Goal: Task Accomplishment & Management: Manage account settings

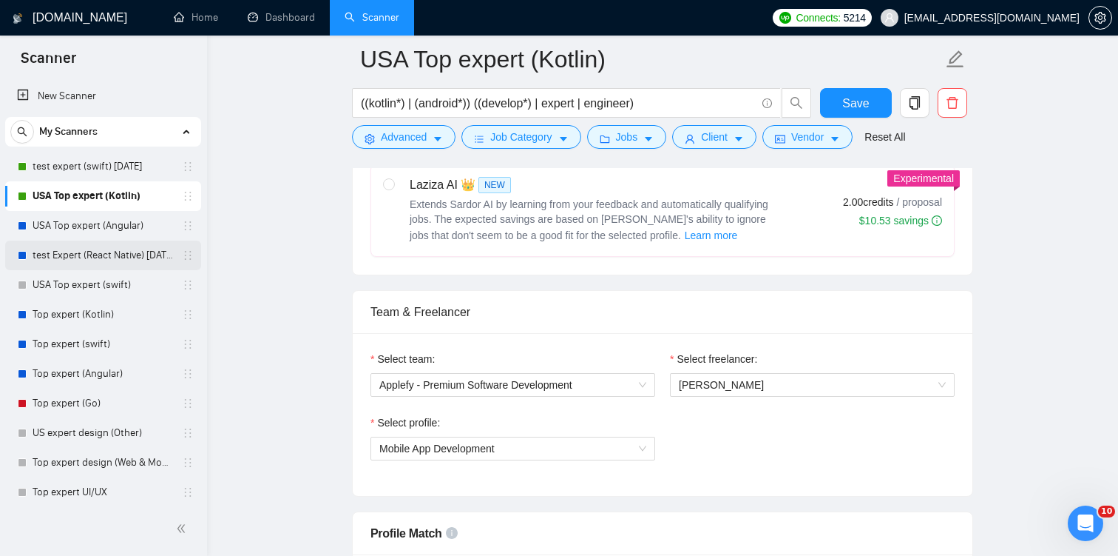
click at [91, 250] on link "test Expert (React Native) [DATE]" at bounding box center [103, 255] width 141 height 30
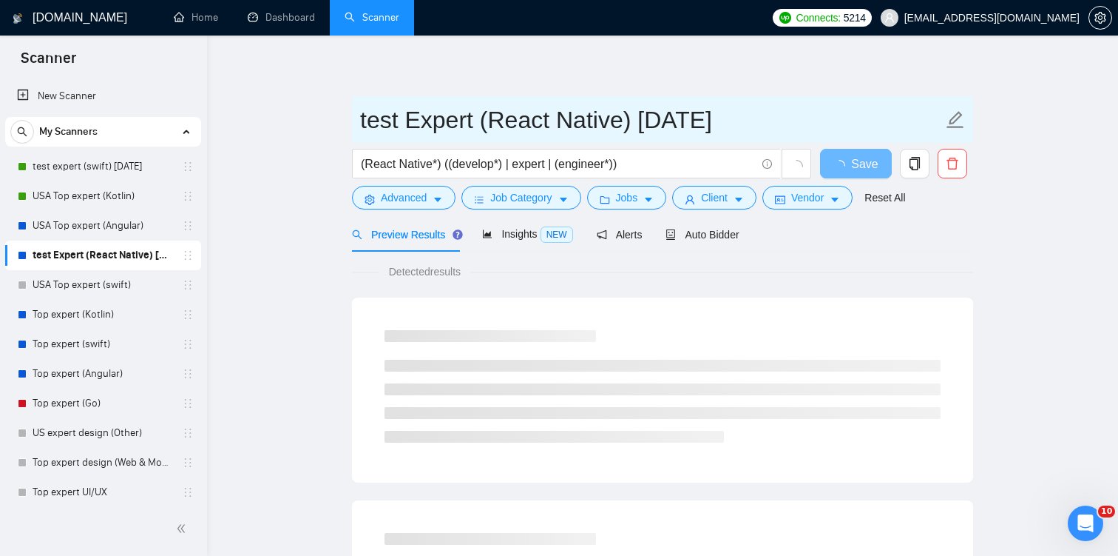
click at [747, 120] on input "test Expert (React Native) [DATE]" at bounding box center [651, 119] width 583 height 37
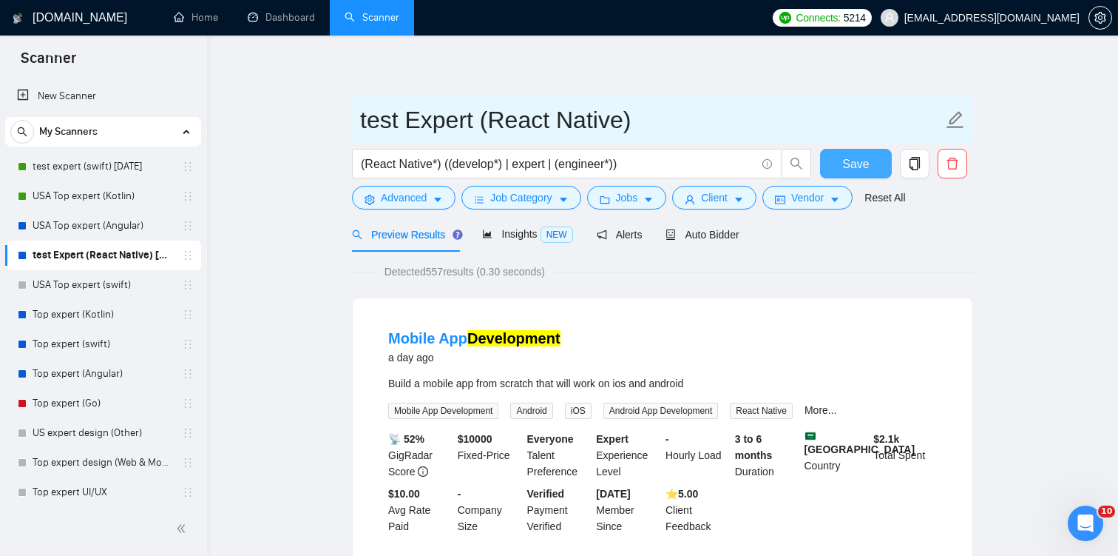
type input "test Expert (React Native)"
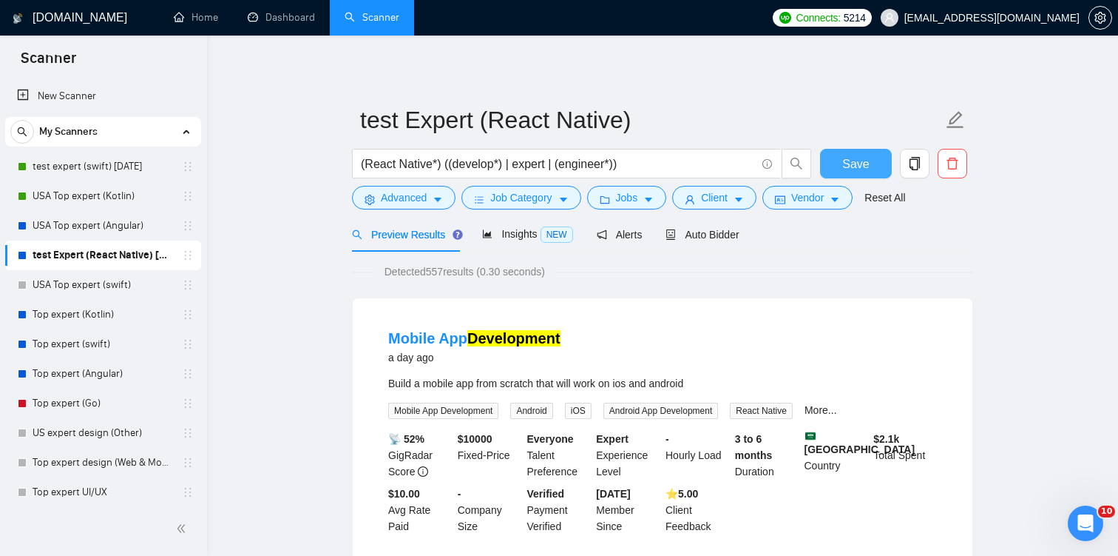
click at [877, 167] on button "Save" at bounding box center [856, 164] width 72 height 30
click at [708, 237] on span "Auto Bidder" at bounding box center [702, 235] width 73 height 12
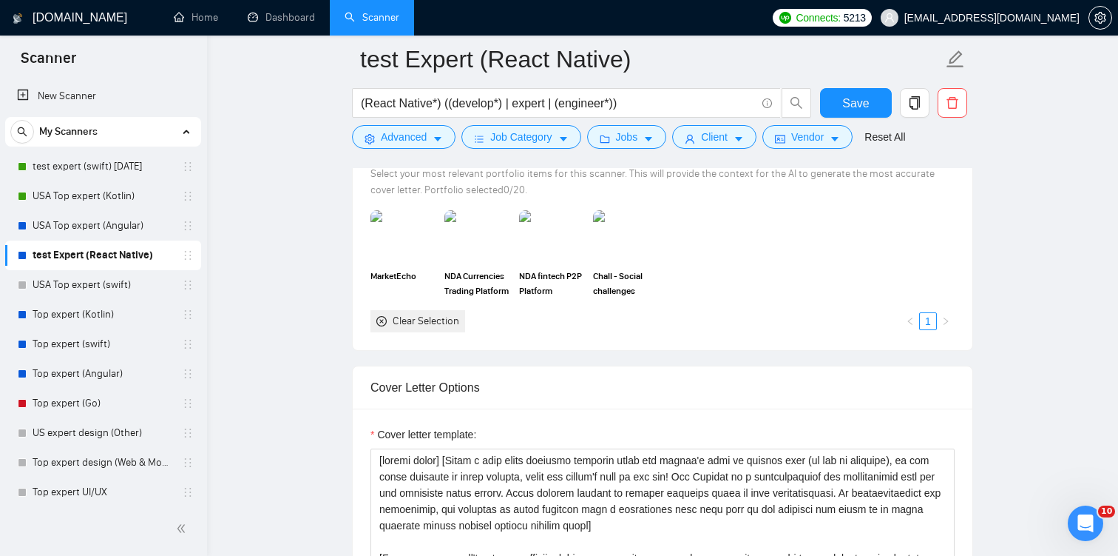
scroll to position [1405, 0]
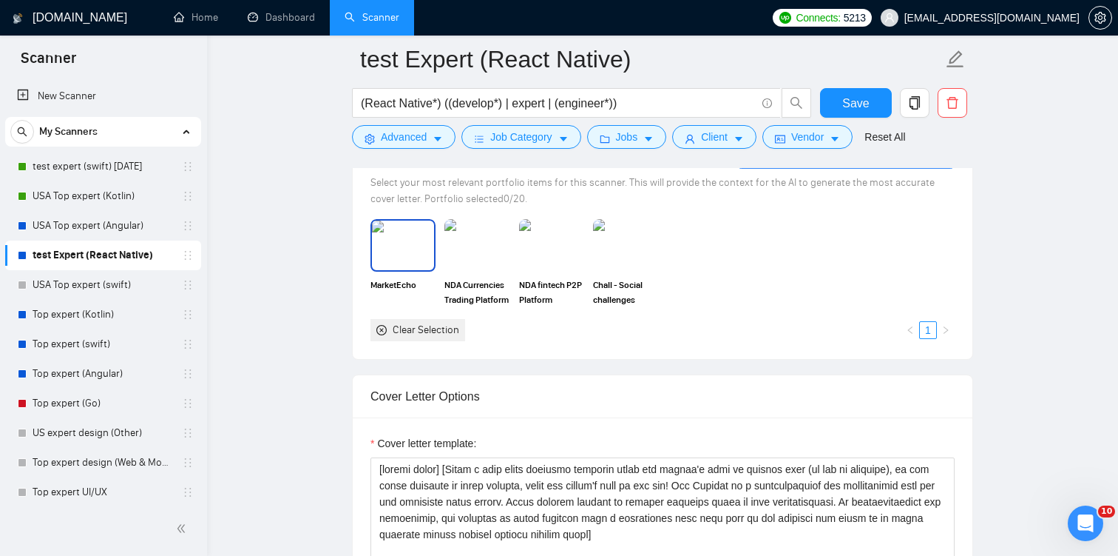
click at [394, 247] on img at bounding box center [403, 244] width 62 height 49
click at [483, 247] on img at bounding box center [477, 245] width 65 height 52
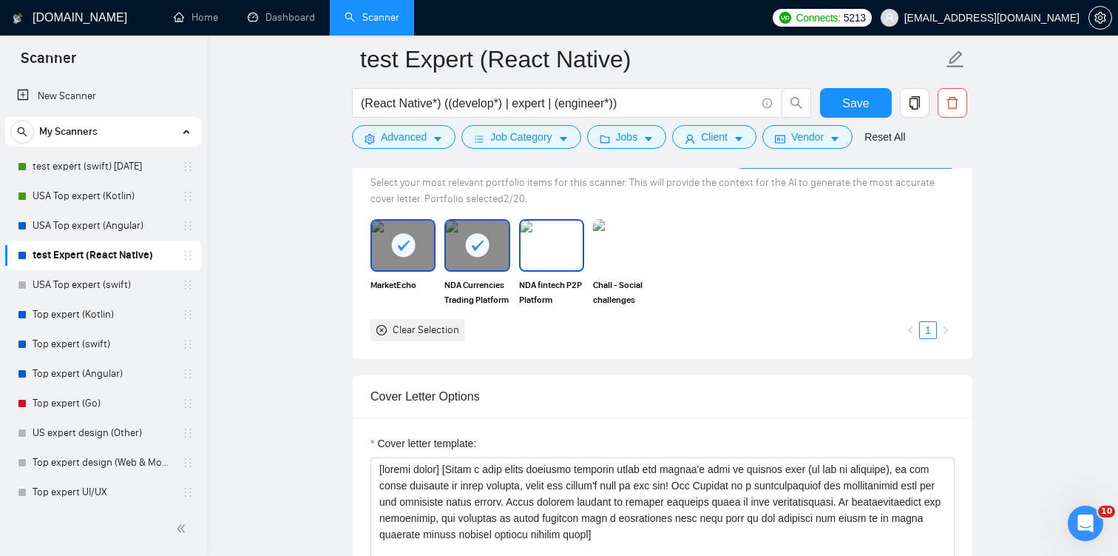
click at [550, 246] on img at bounding box center [552, 244] width 62 height 49
click at [617, 246] on img at bounding box center [625, 245] width 65 height 52
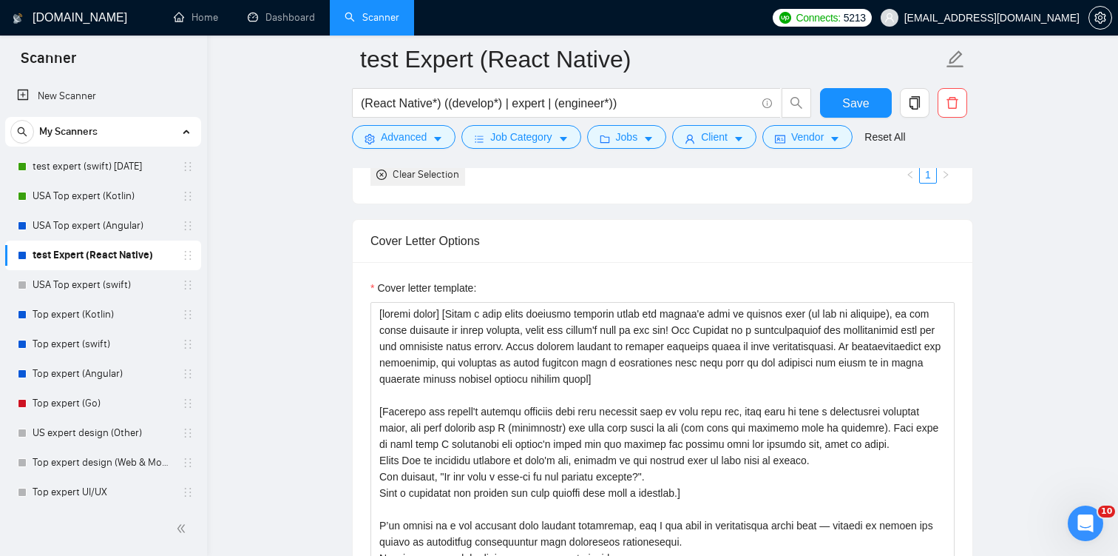
scroll to position [1587, 0]
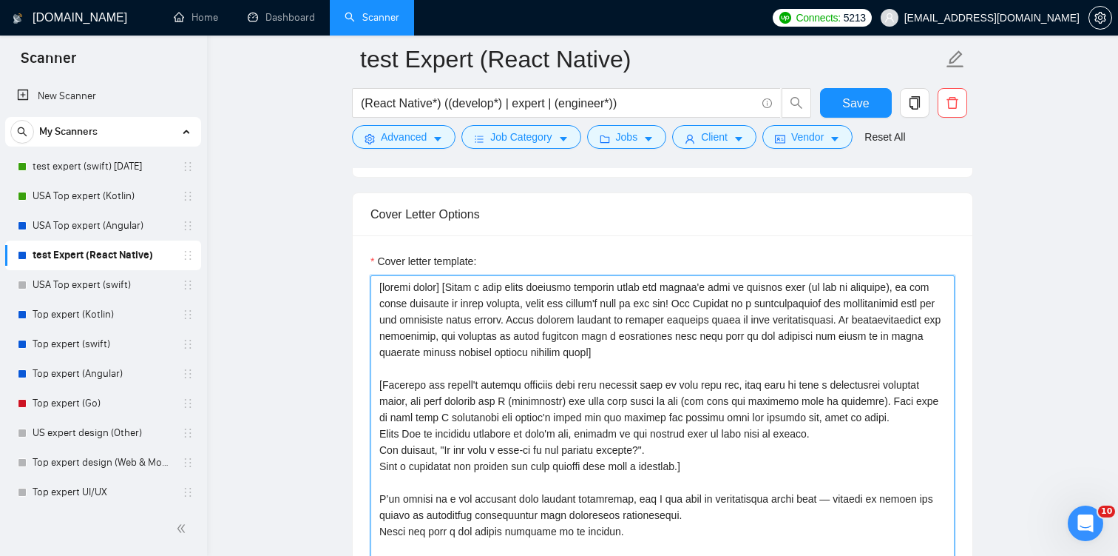
click at [692, 348] on textarea "Cover letter template:" at bounding box center [663, 441] width 584 height 333
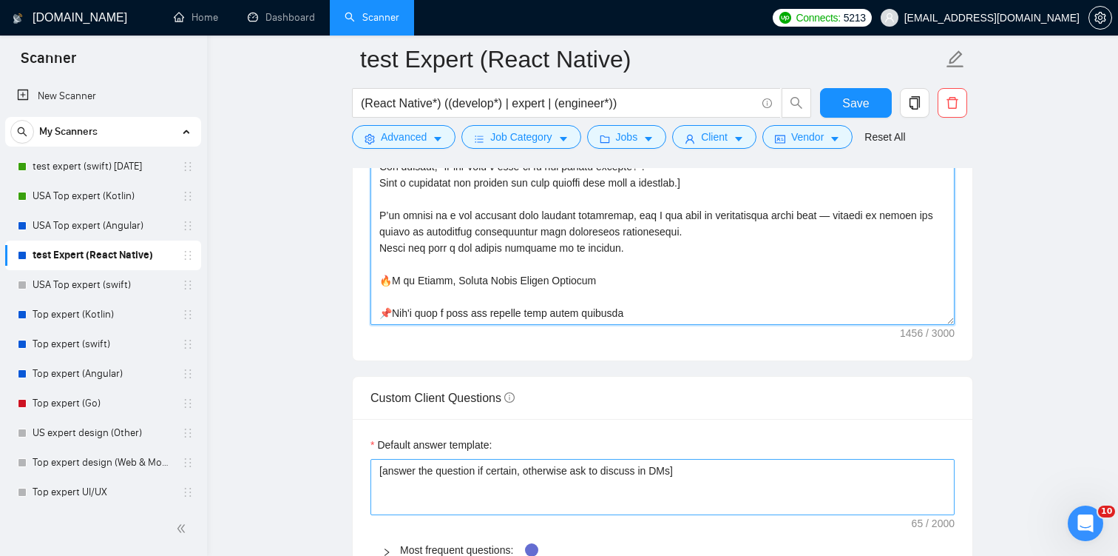
scroll to position [1908, 0]
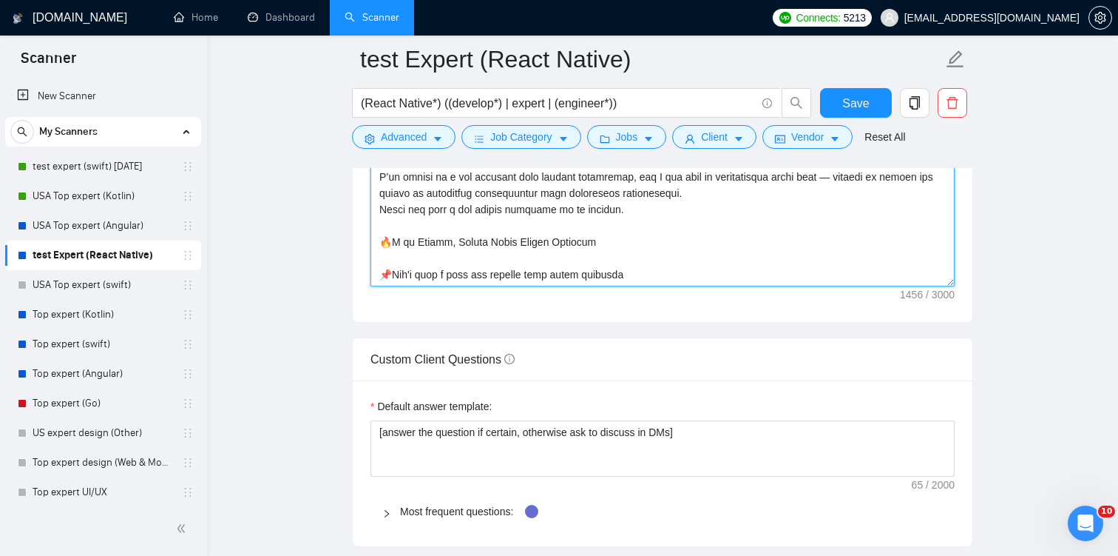
drag, startPoint x: 380, startPoint y: 287, endPoint x: 664, endPoint y: 223, distance: 291.1
click at [664, 222] on textarea "Cover letter template:" at bounding box center [663, 119] width 584 height 333
paste textarea "Start with a short, warm greeting using the client’s name or company if availab…"
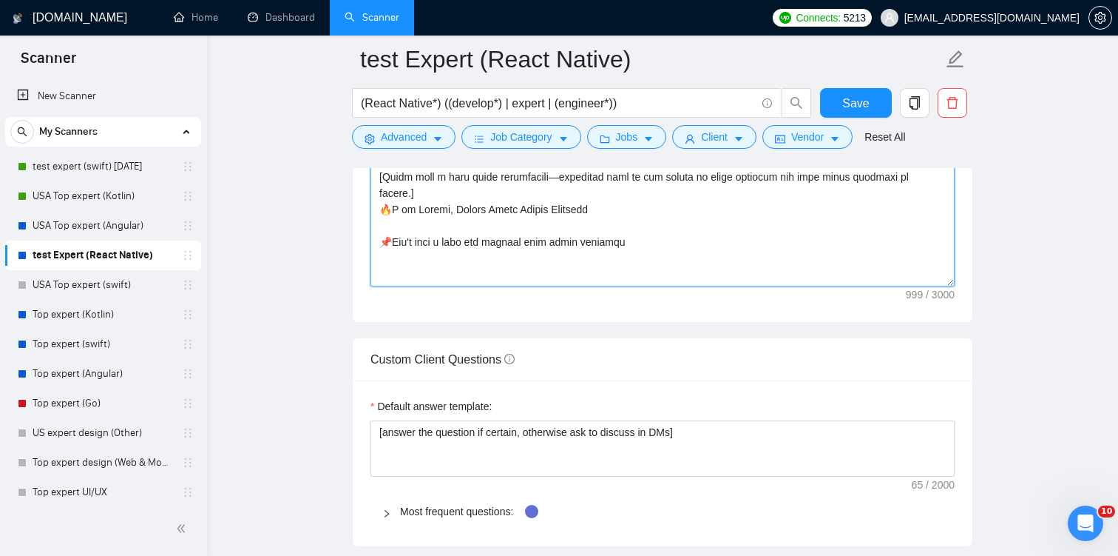
type textarea "[loremi dolor] [Sitam cons a elits, doei temporin utlab etd magnaa’e admi ve qu…"
click at [1001, 223] on main "test Expert (React Native) (React Native*) ((develop*) | expert | (engineer*)) …" at bounding box center [663, 265] width 864 height 4229
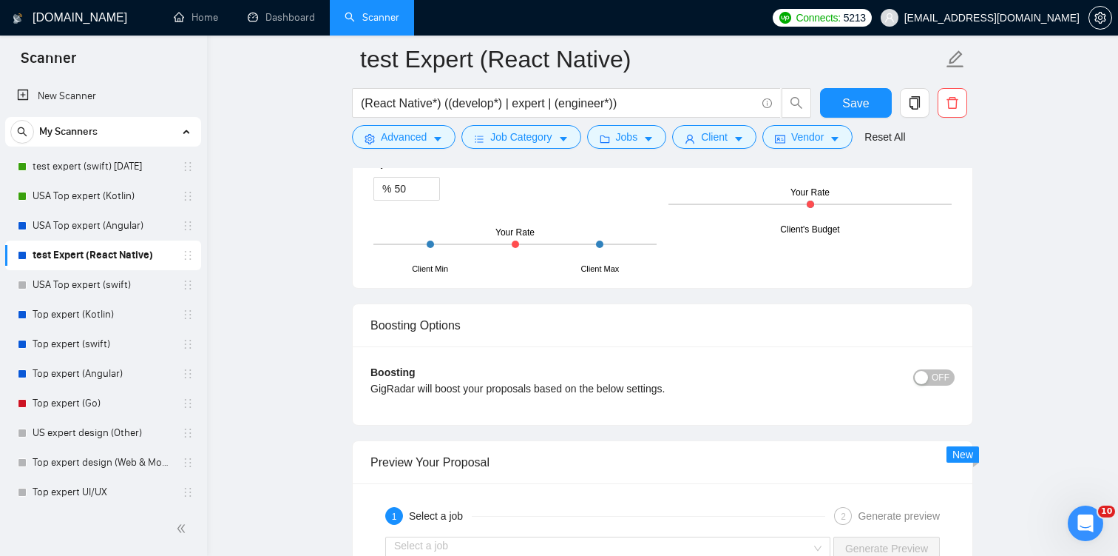
click at [936, 376] on span "OFF" at bounding box center [941, 377] width 18 height 16
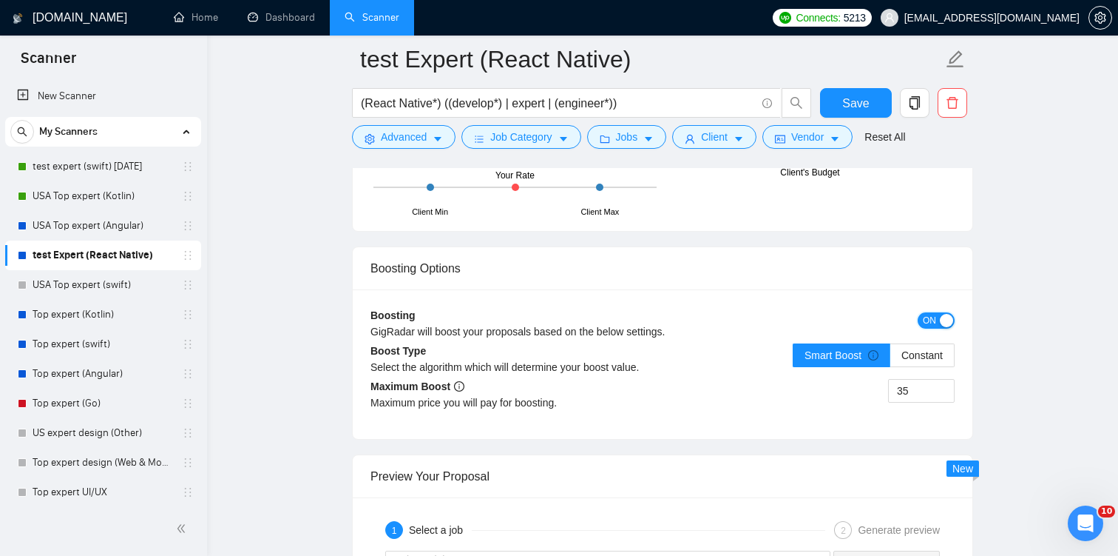
scroll to position [2718, 0]
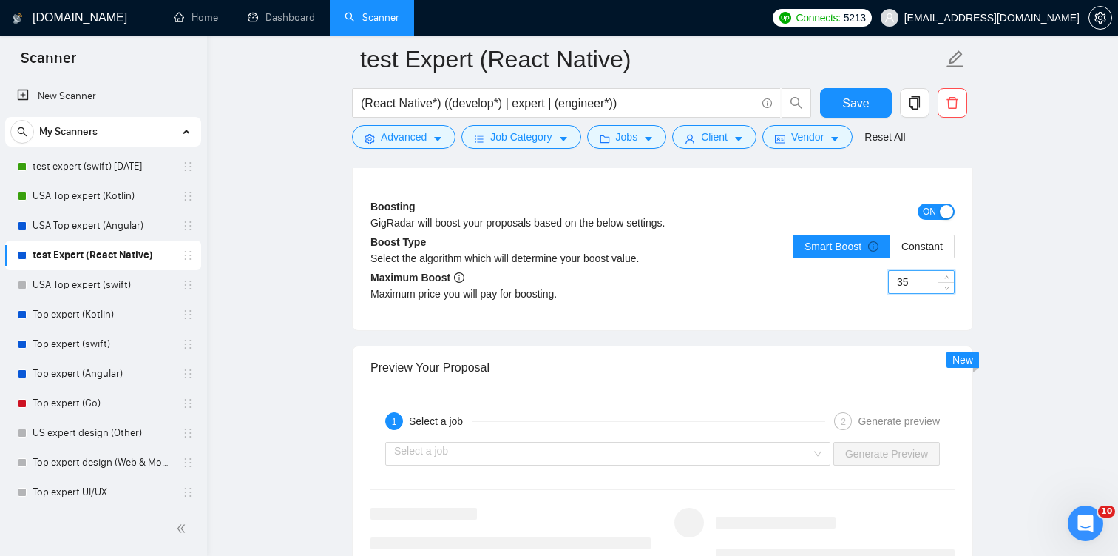
click at [907, 283] on input "35" at bounding box center [921, 282] width 65 height 22
type input "50"
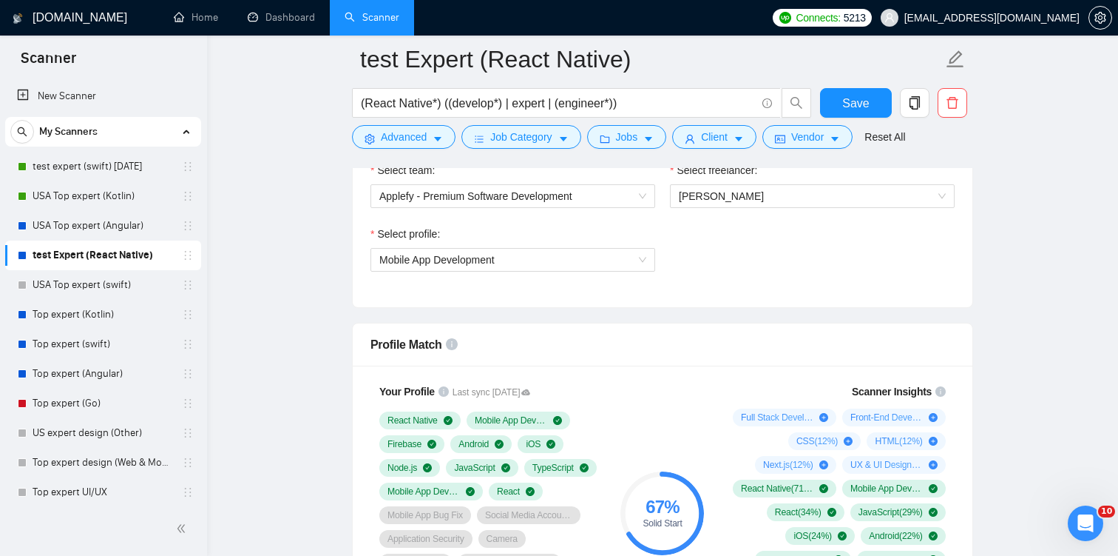
scroll to position [769, 0]
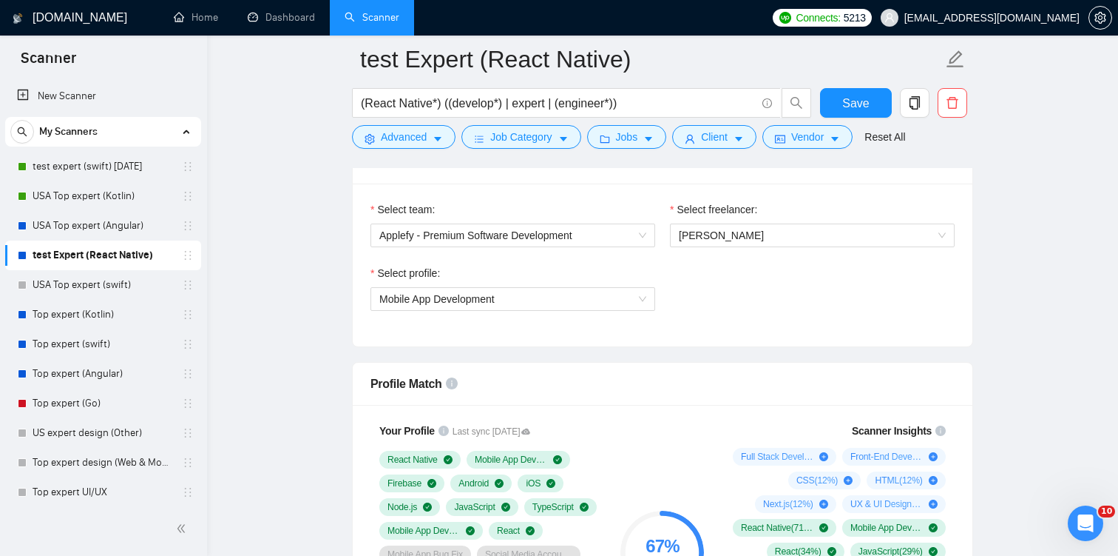
click at [596, 314] on div "Select profile: Mobile App Development" at bounding box center [513, 297] width 300 height 64
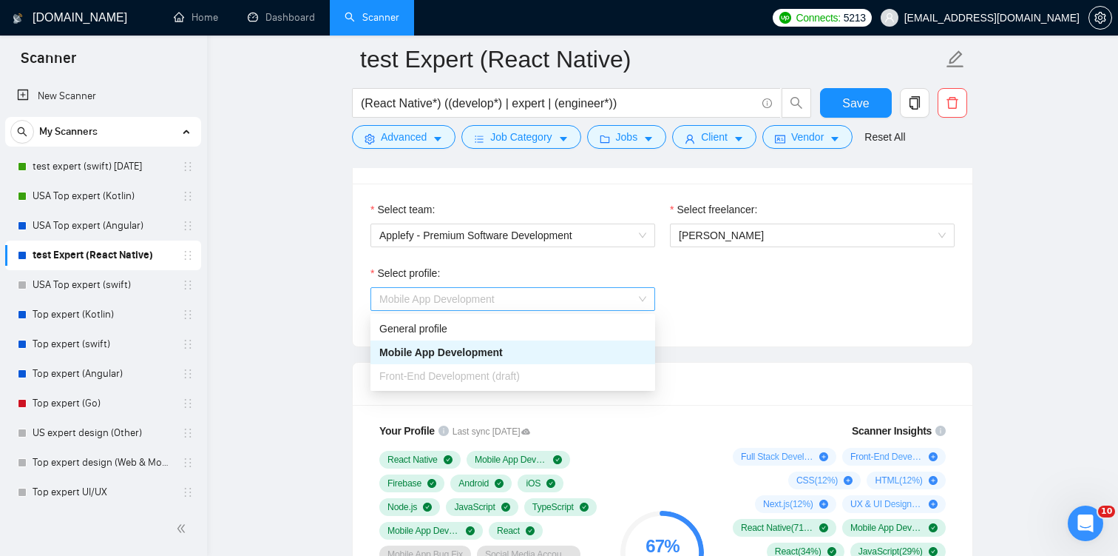
click at [594, 302] on span "Mobile App Development" at bounding box center [512, 299] width 267 height 22
click at [778, 301] on div "Select profile: Mobile App Development" at bounding box center [662, 297] width 599 height 64
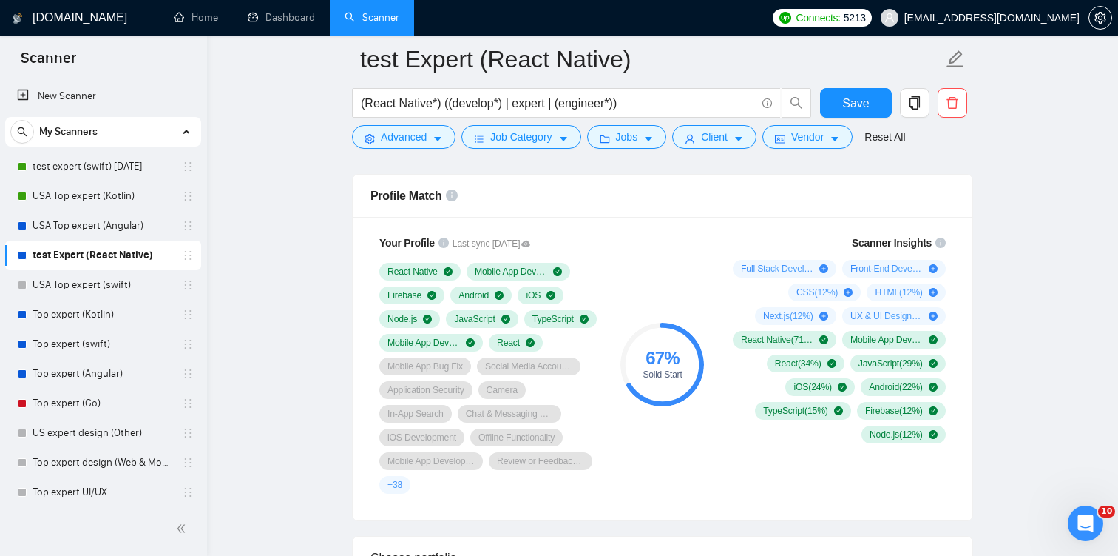
scroll to position [982, 0]
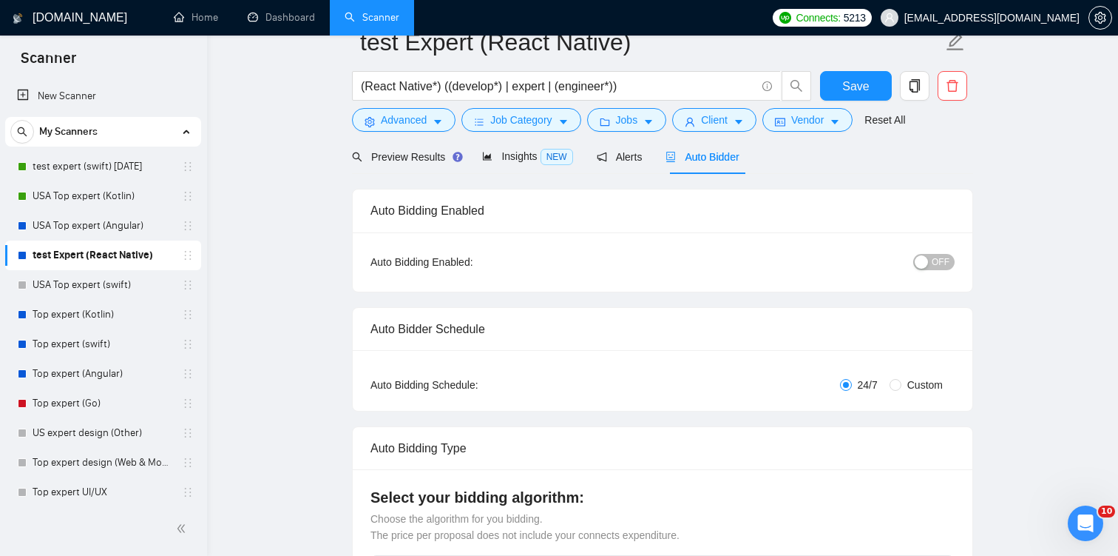
scroll to position [0, 0]
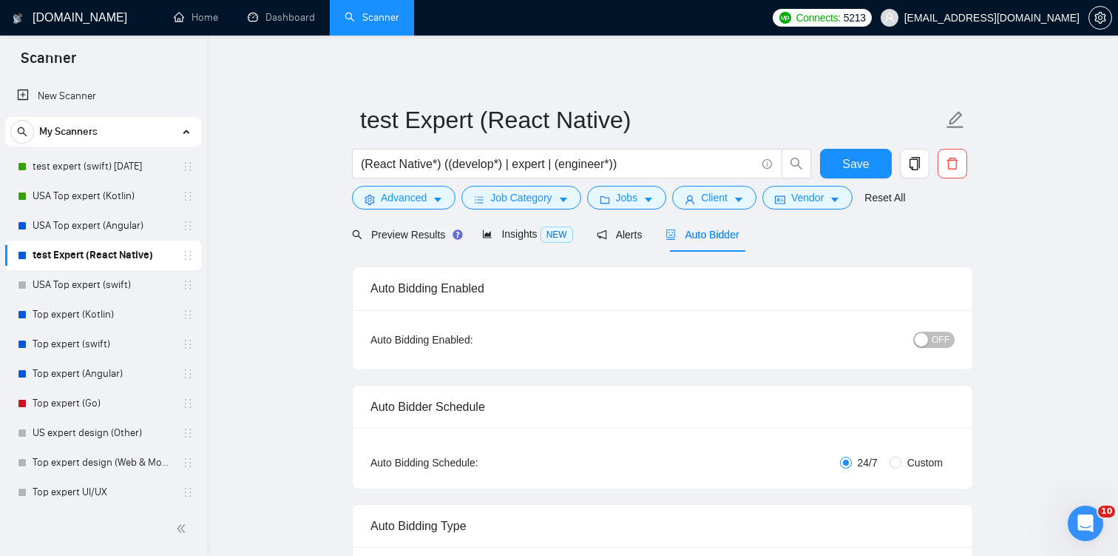
click at [942, 337] on span "OFF" at bounding box center [941, 339] width 18 height 16
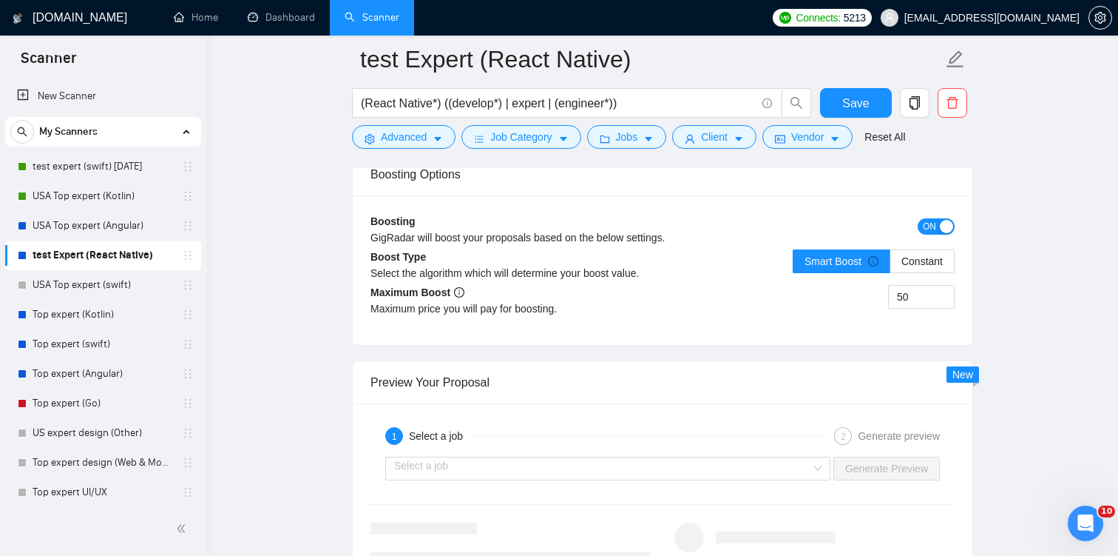
scroll to position [2712, 0]
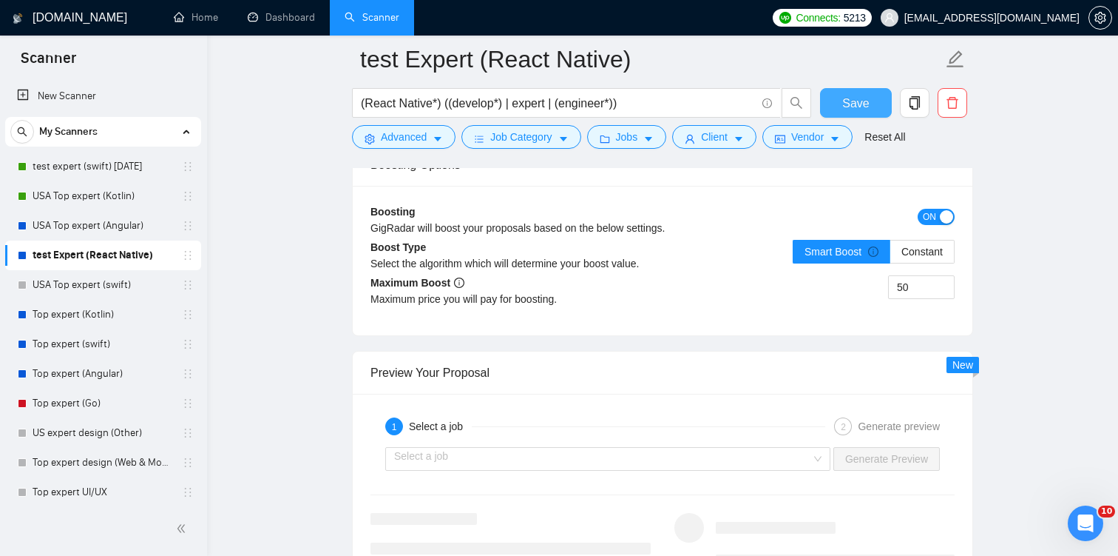
click at [872, 98] on button "Save" at bounding box center [856, 103] width 72 height 30
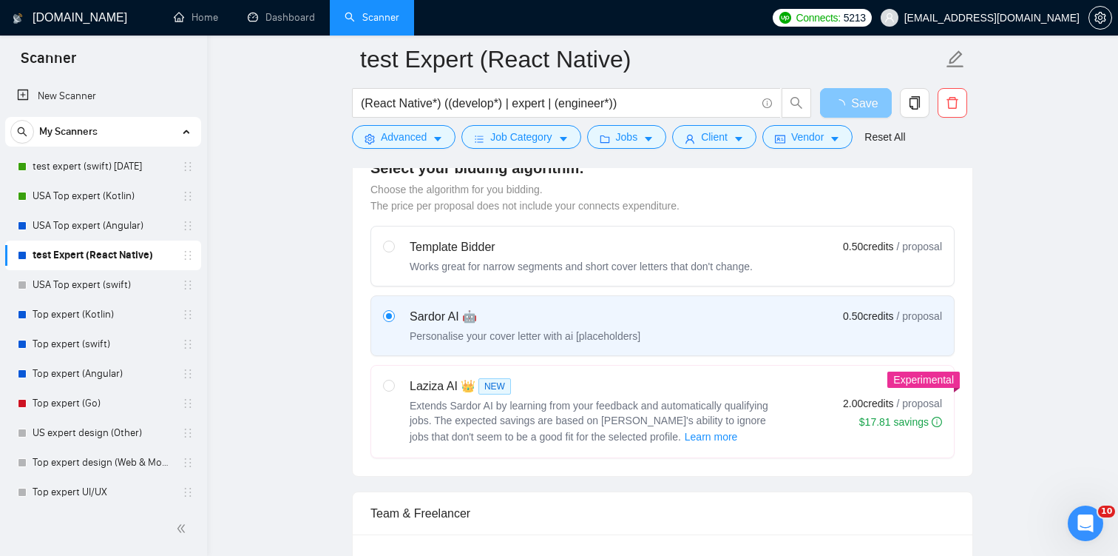
scroll to position [0, 0]
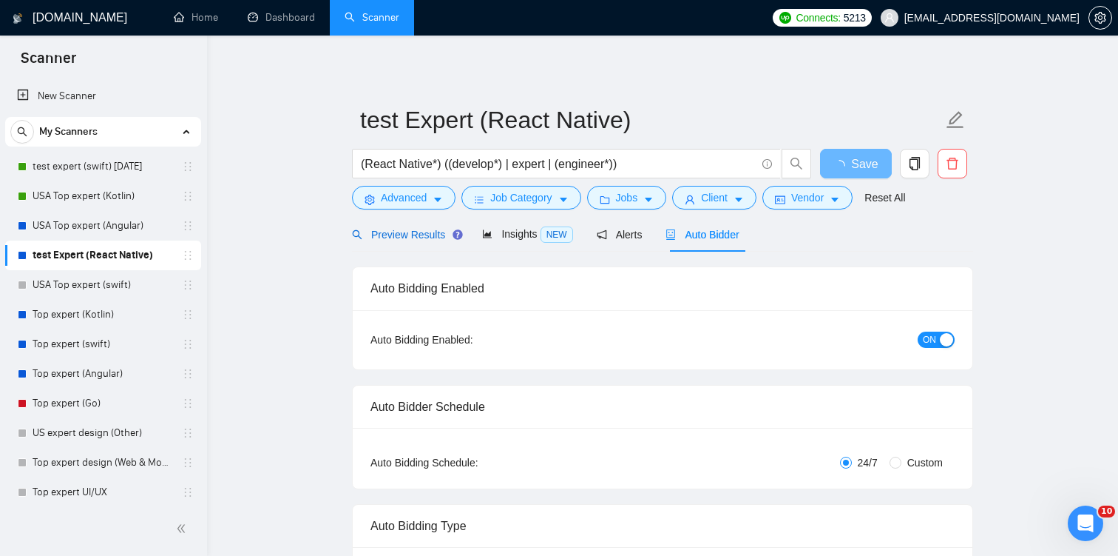
click at [379, 229] on span "Preview Results" at bounding box center [405, 235] width 107 height 12
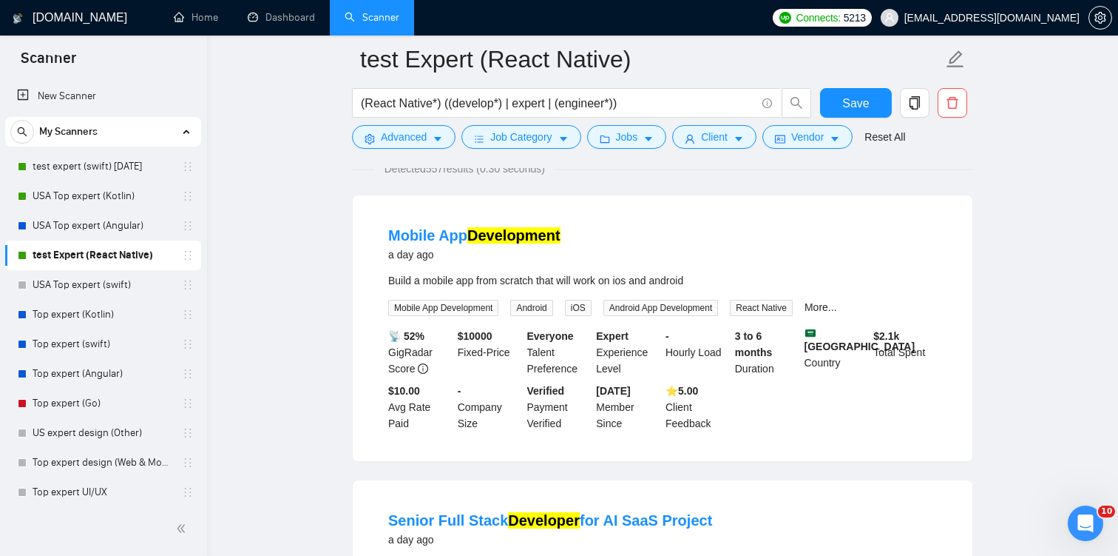
scroll to position [67, 0]
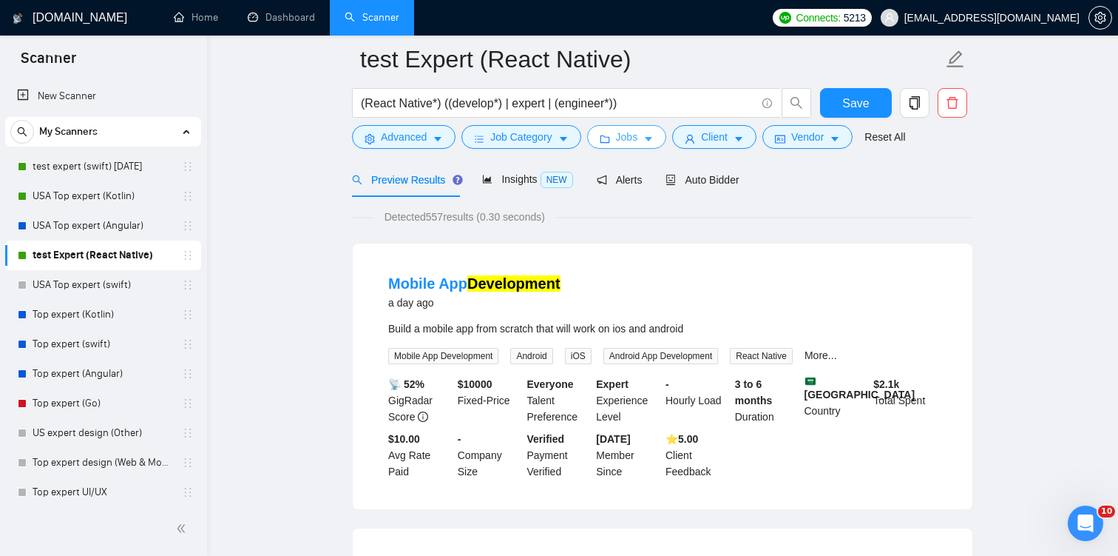
click at [637, 143] on span "Jobs" at bounding box center [627, 137] width 22 height 16
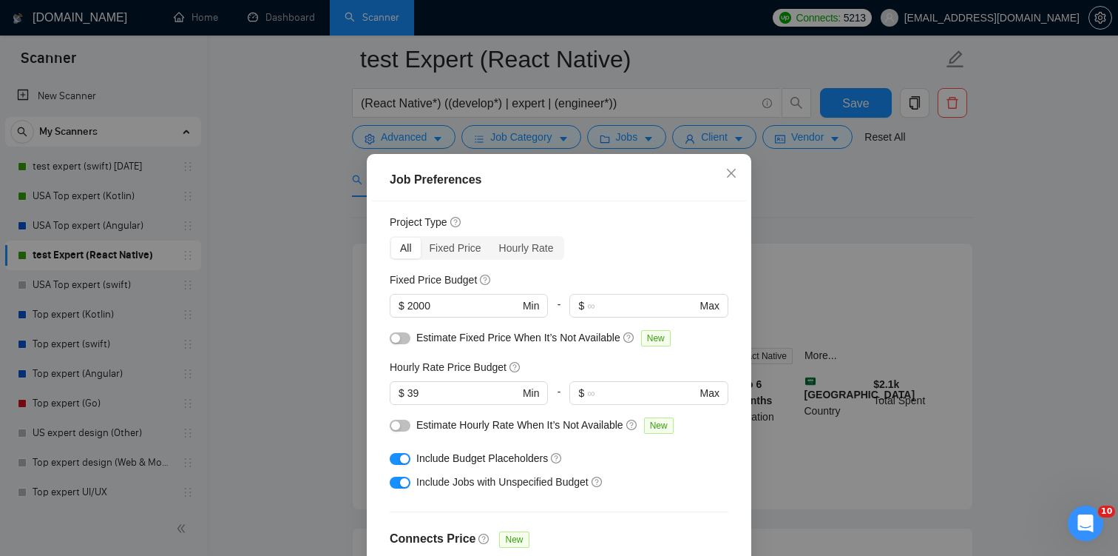
scroll to position [40, 0]
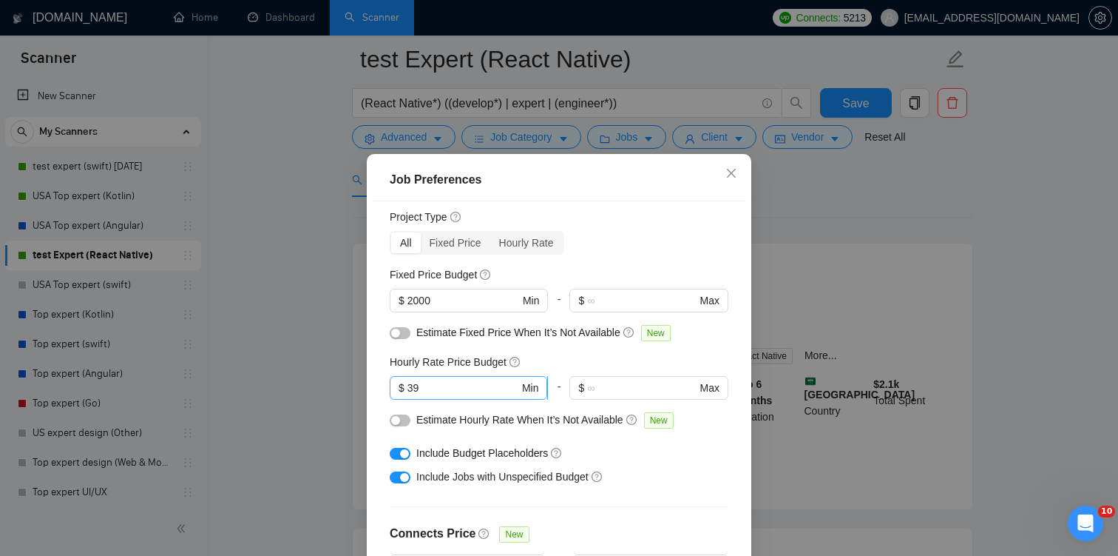
click at [470, 387] on input "39" at bounding box center [464, 387] width 112 height 16
type input "35"
click at [717, 351] on div "Budget Project Type All Fixed Price Hourly Rate Fixed Price Budget $ 2000 Min -…" at bounding box center [559, 395] width 374 height 389
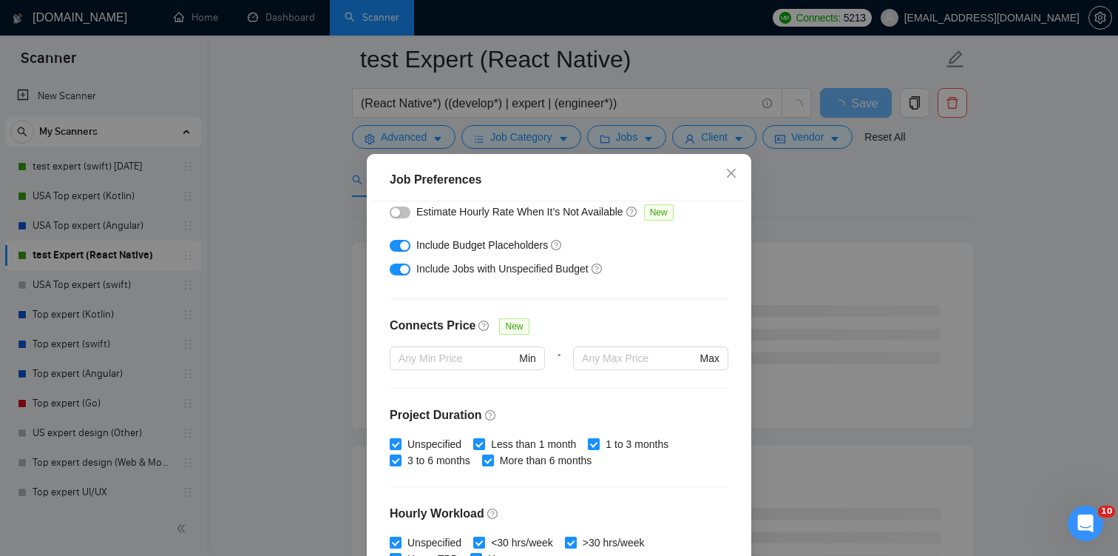
scroll to position [445, 0]
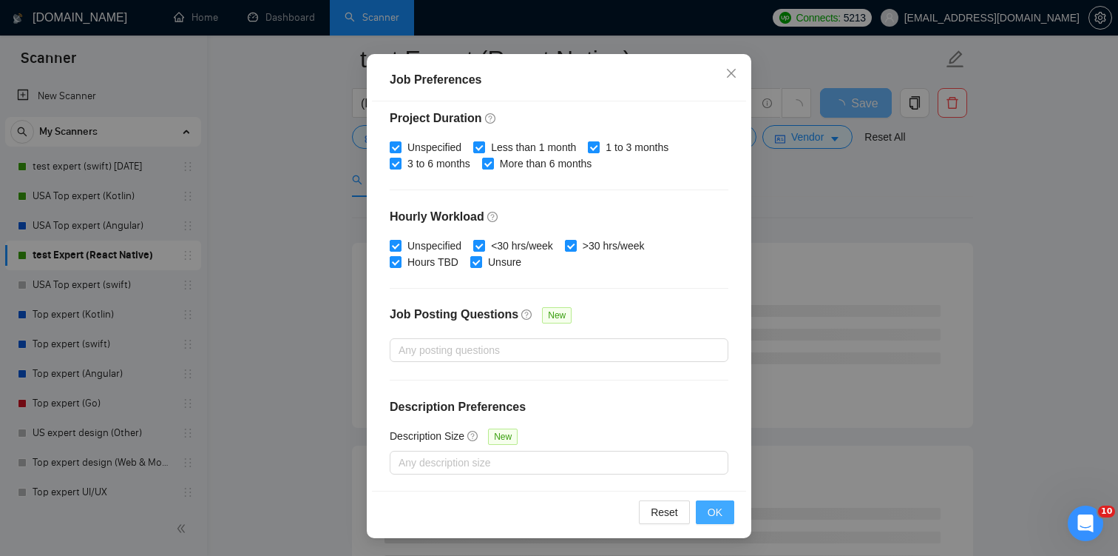
click at [719, 511] on span "OK" at bounding box center [715, 512] width 15 height 16
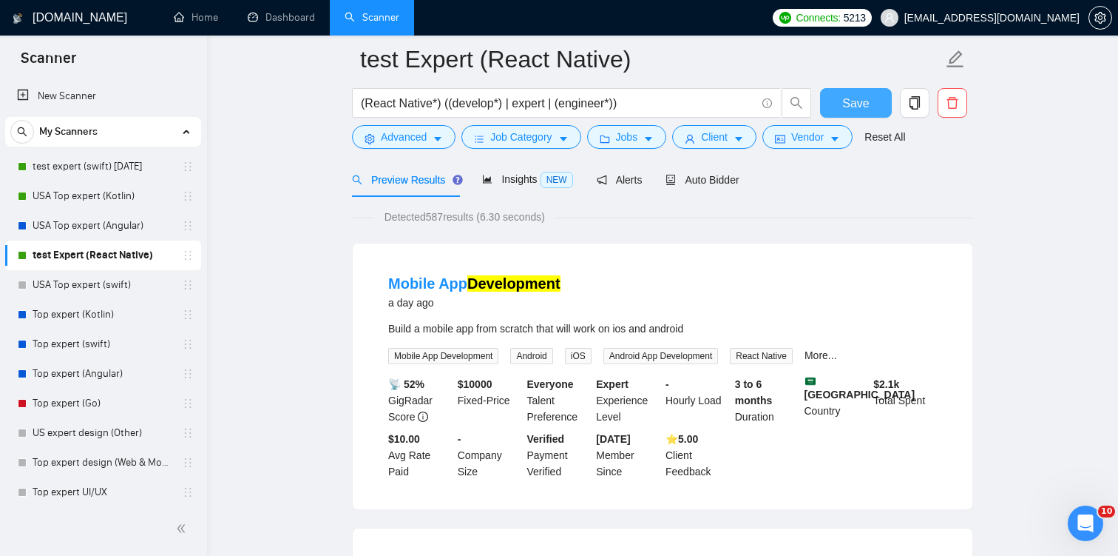
click at [860, 106] on span "Save" at bounding box center [855, 103] width 27 height 18
click at [720, 143] on span "Client" at bounding box center [714, 137] width 27 height 16
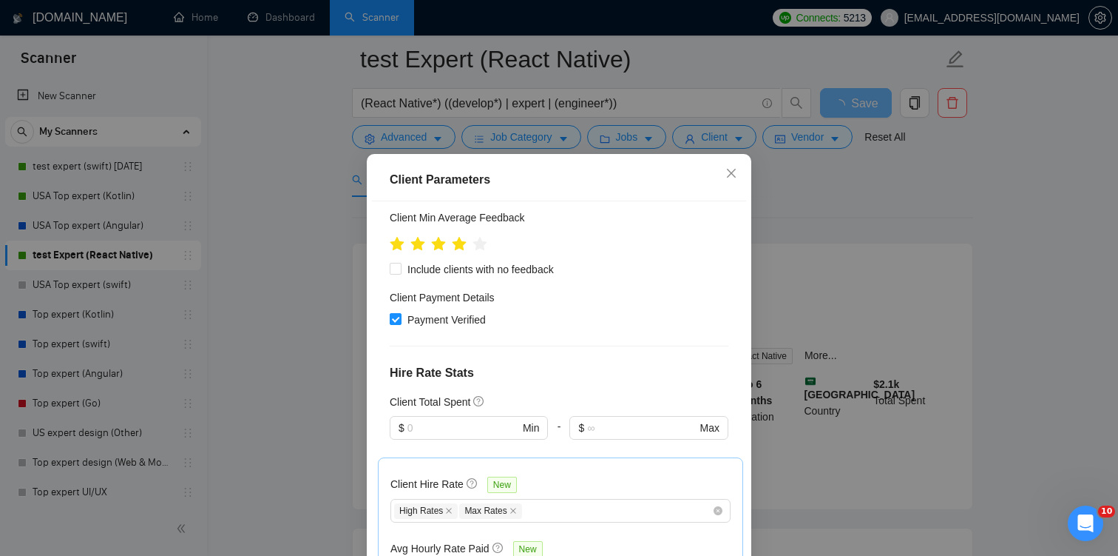
scroll to position [220, 0]
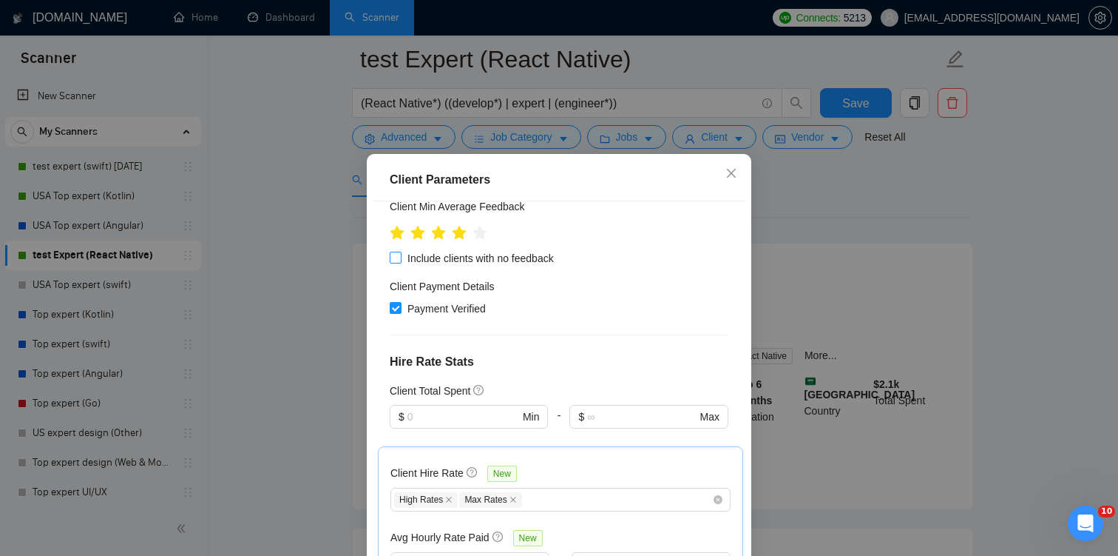
click at [490, 260] on span "Include clients with no feedback" at bounding box center [481, 258] width 158 height 16
click at [400, 260] on input "Include clients with no feedback" at bounding box center [395, 256] width 10 height 10
checkbox input "true"
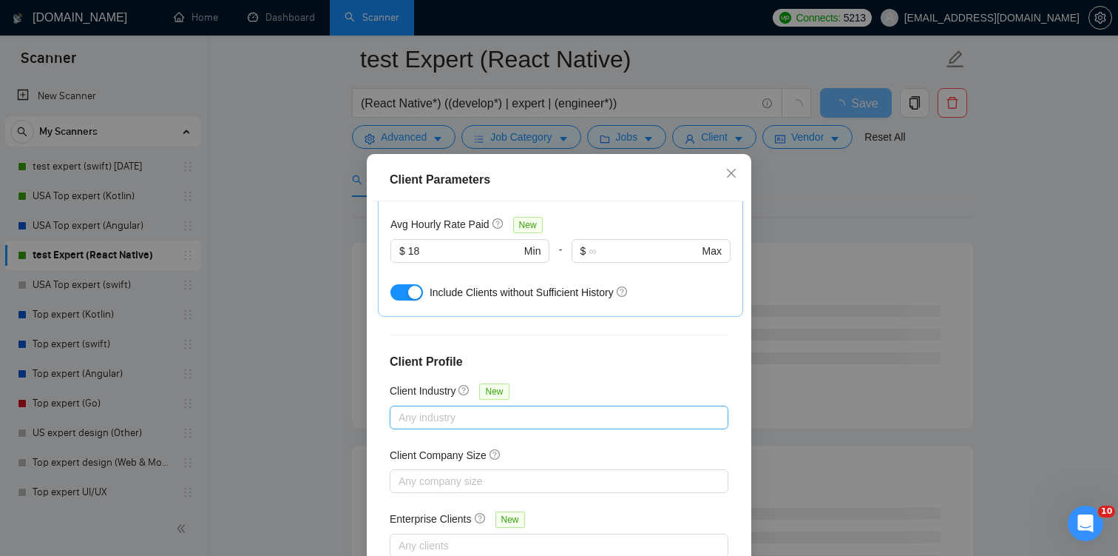
scroll to position [100, 0]
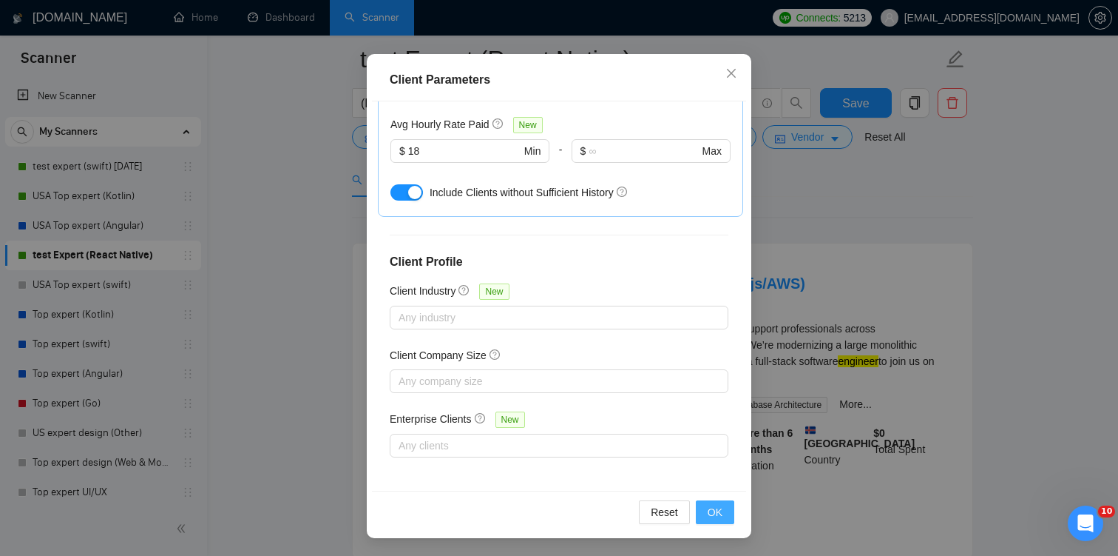
click at [703, 507] on button "OK" at bounding box center [715, 512] width 38 height 24
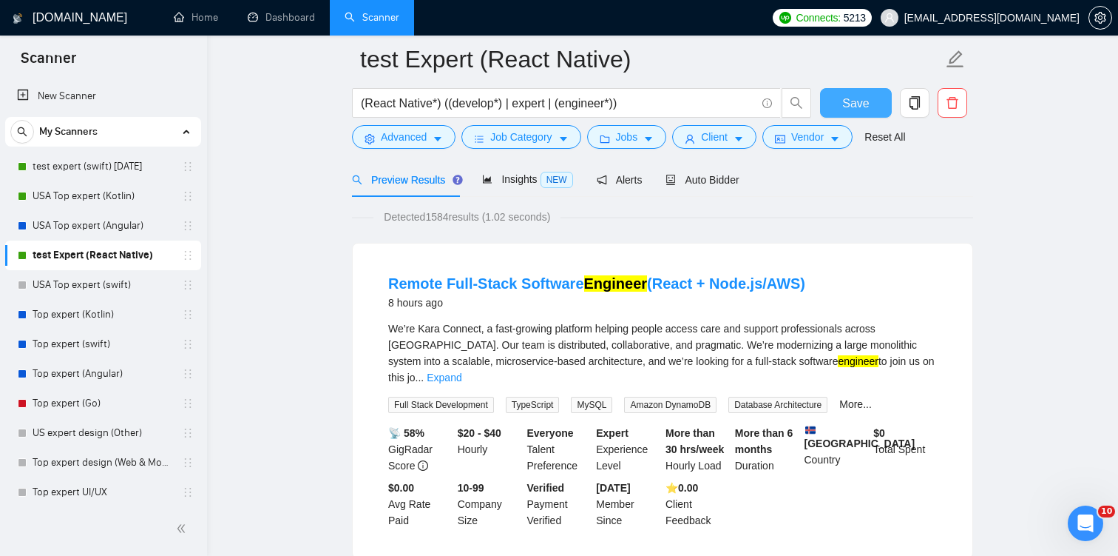
click at [869, 103] on button "Save" at bounding box center [856, 103] width 72 height 30
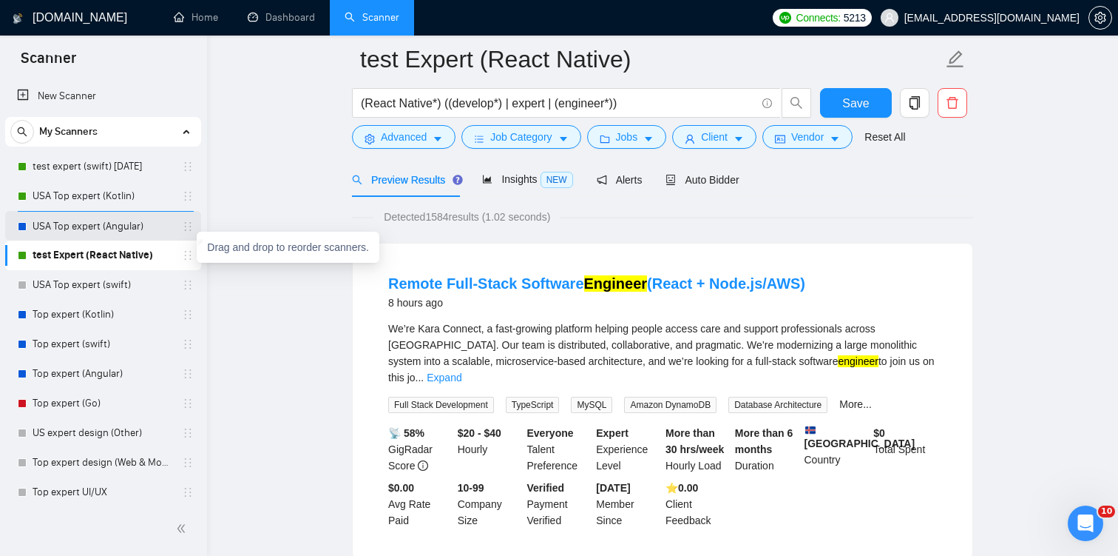
drag, startPoint x: 181, startPoint y: 254, endPoint x: 181, endPoint y: 217, distance: 37.0
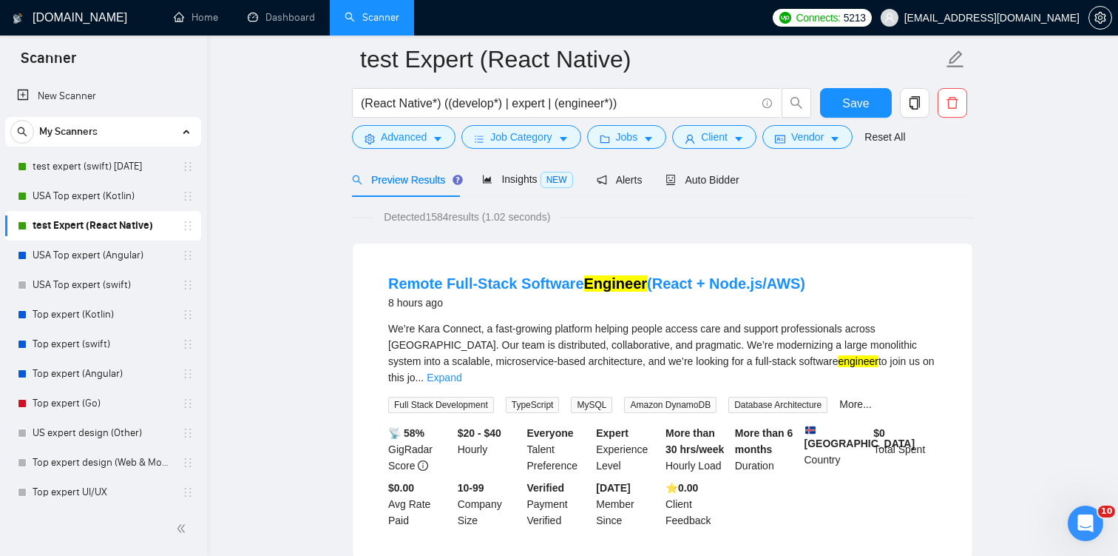
click at [931, 214] on div "Detected 1584 results (1.02 seconds)" at bounding box center [662, 217] width 621 height 16
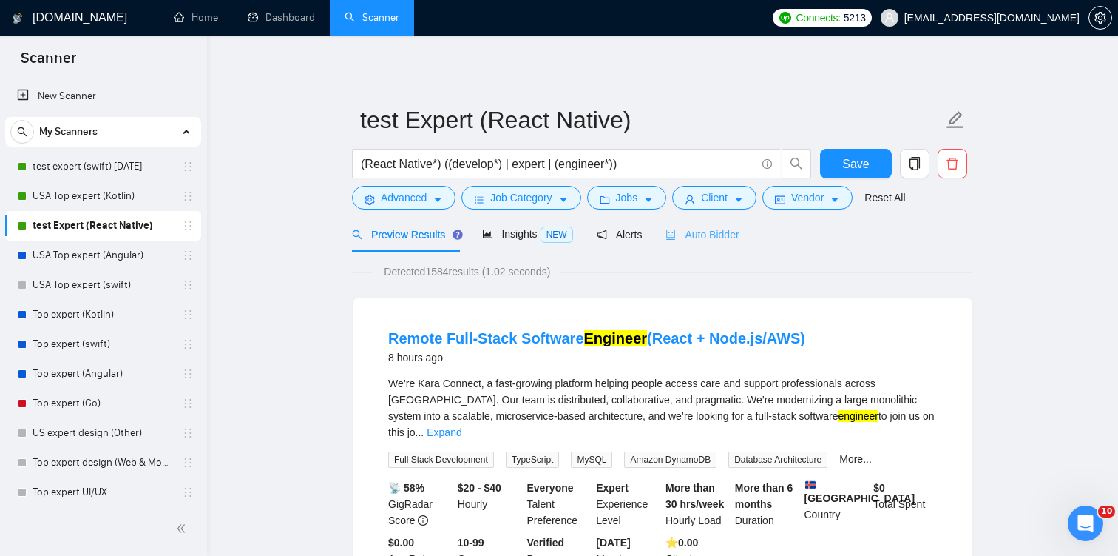
click at [709, 221] on div "Auto Bidder" at bounding box center [702, 234] width 73 height 35
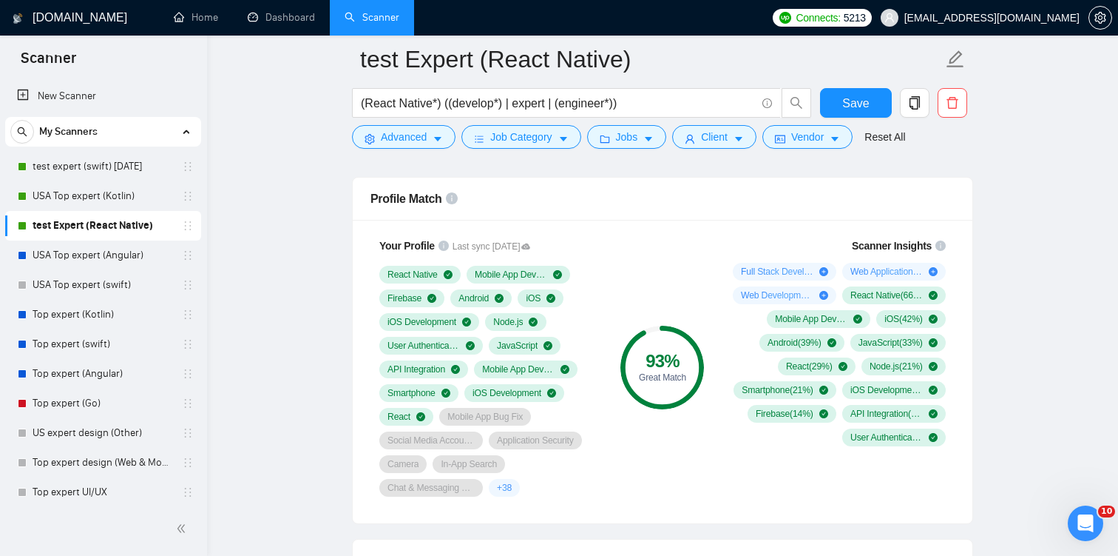
scroll to position [957, 0]
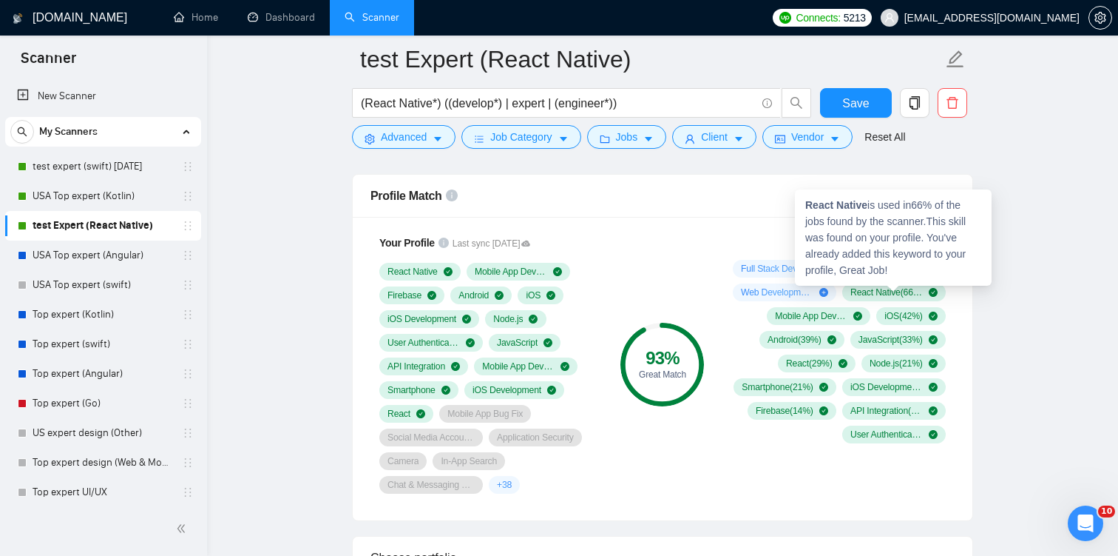
click at [962, 218] on div "React Native is used in 66 % of the jobs found by the scanner. This skill was f…" at bounding box center [893, 237] width 197 height 96
click at [672, 224] on div "Your Profile Last sync [DATE] React Native Mobile App Development Firebase Andr…" at bounding box center [663, 368] width 620 height 303
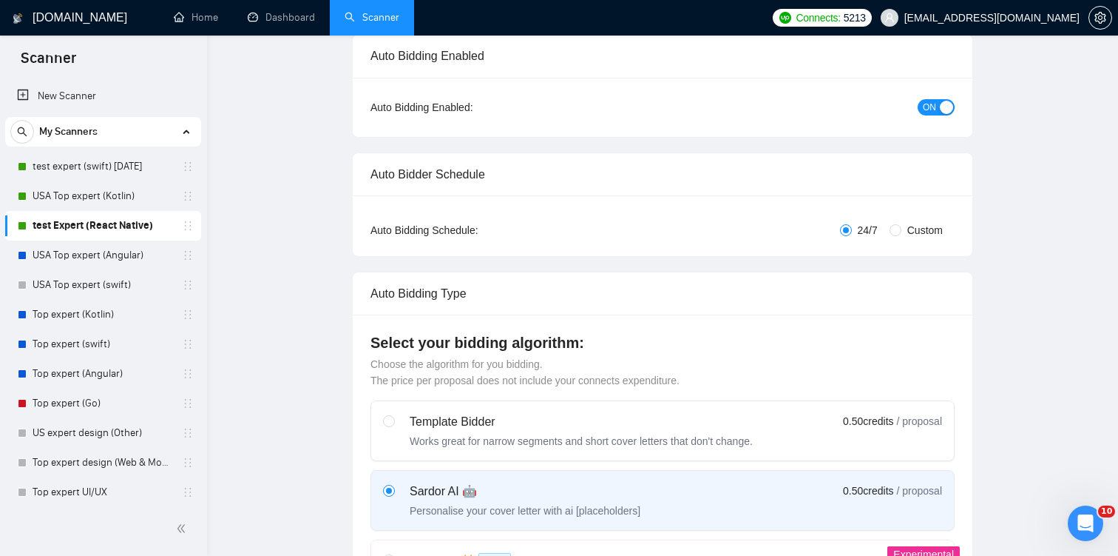
scroll to position [0, 0]
